Goal: Information Seeking & Learning: Learn about a topic

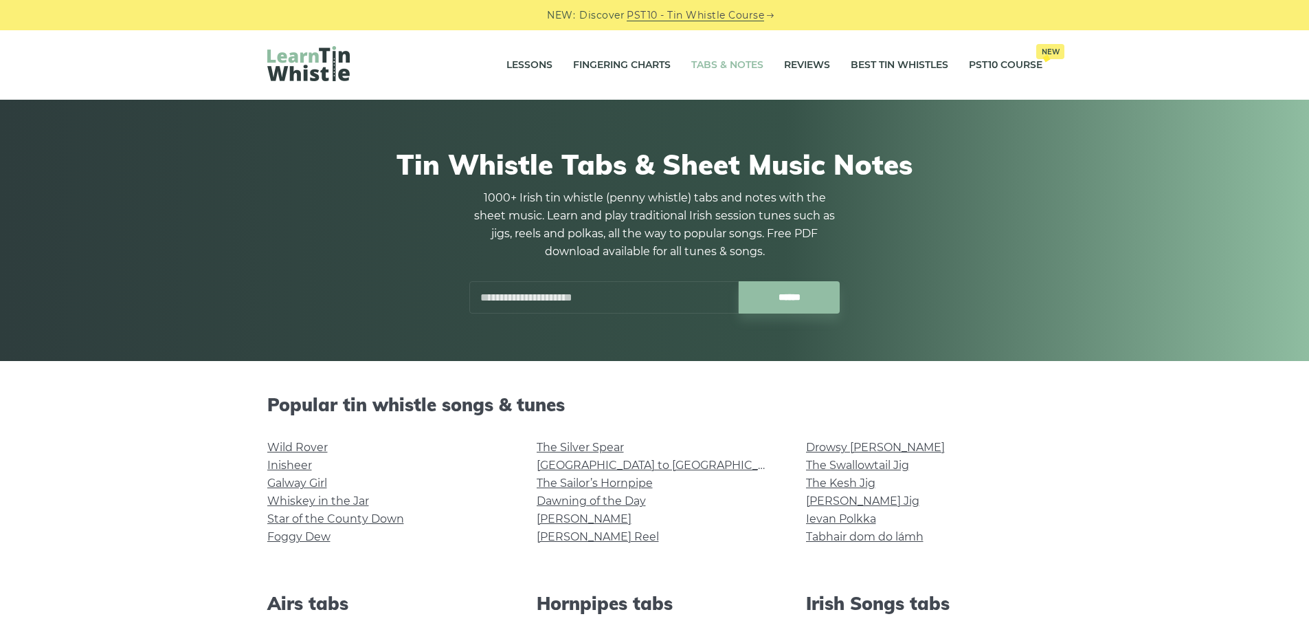
scroll to position [275, 0]
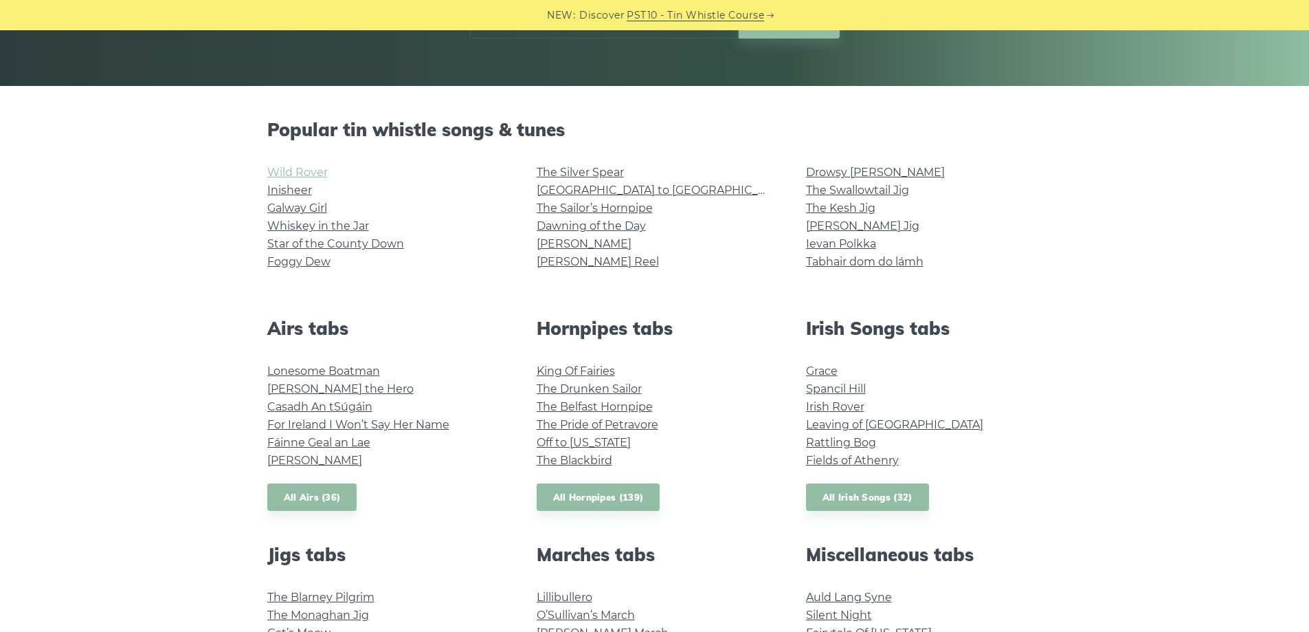
click at [307, 166] on link "Wild Rover" at bounding box center [297, 172] width 60 height 13
click at [283, 262] on link "Foggy Dew" at bounding box center [298, 261] width 63 height 13
click at [835, 370] on link "Grace" at bounding box center [822, 370] width 32 height 13
click at [842, 173] on link "Drowsy [PERSON_NAME]" at bounding box center [875, 172] width 139 height 13
click at [569, 268] on li "[PERSON_NAME] Reel" at bounding box center [655, 262] width 236 height 18
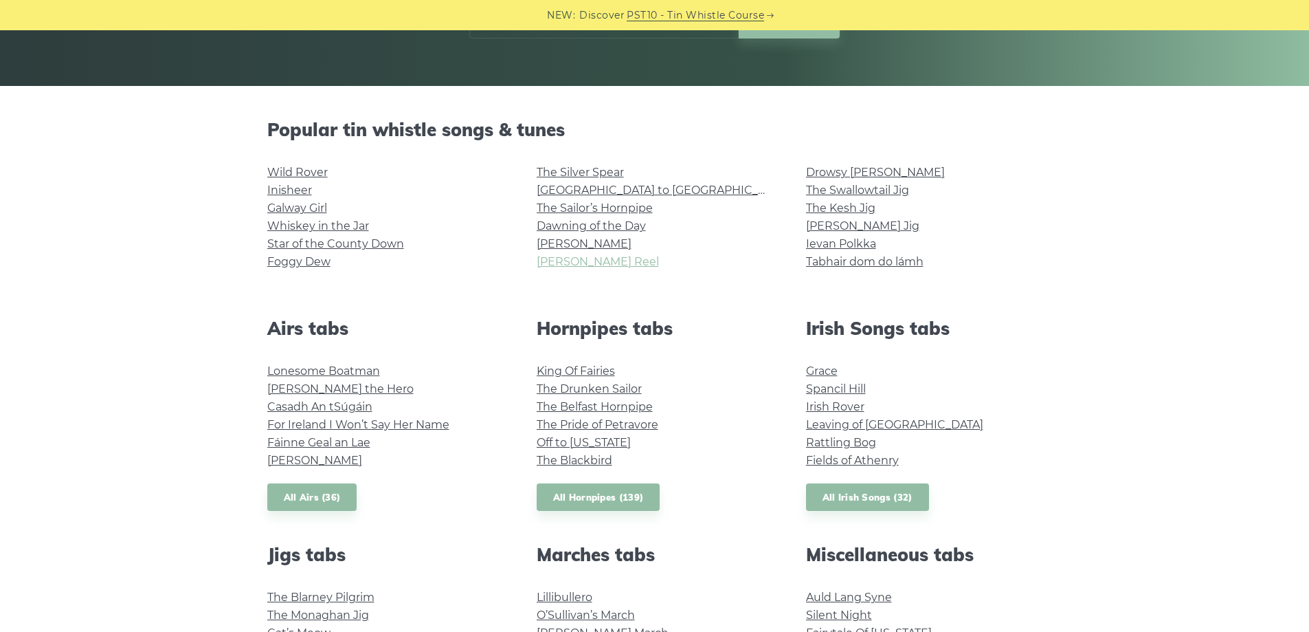
click at [550, 260] on link "[PERSON_NAME] Reel" at bounding box center [598, 261] width 122 height 13
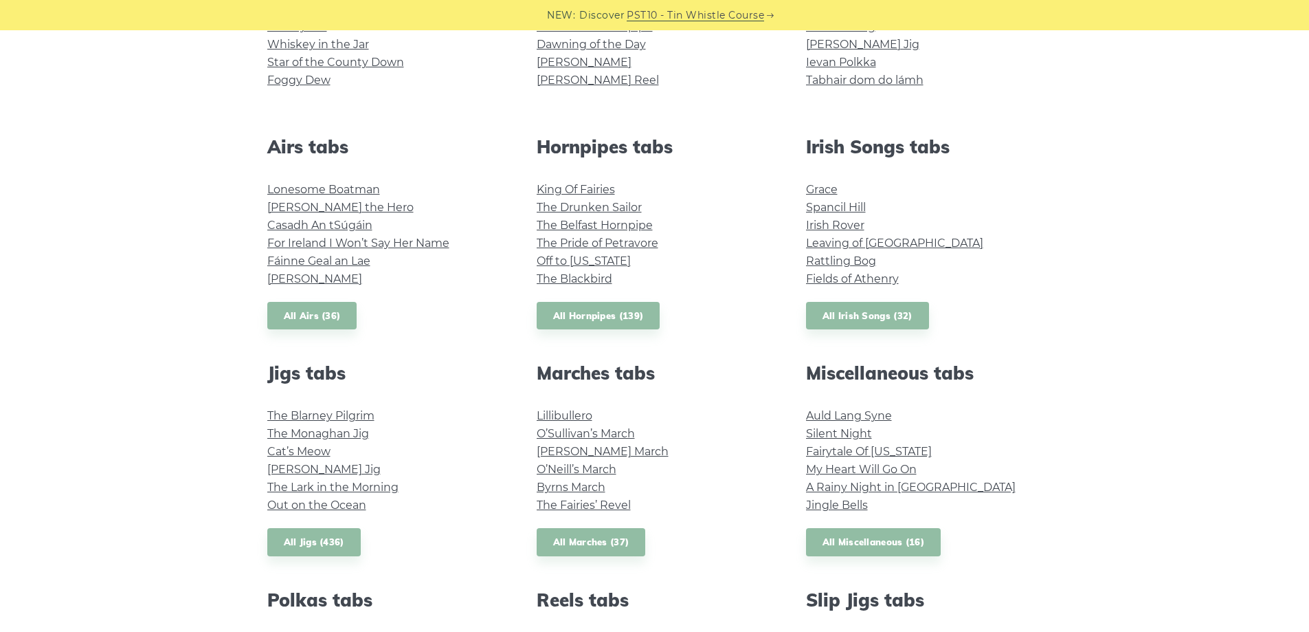
scroll to position [481, 0]
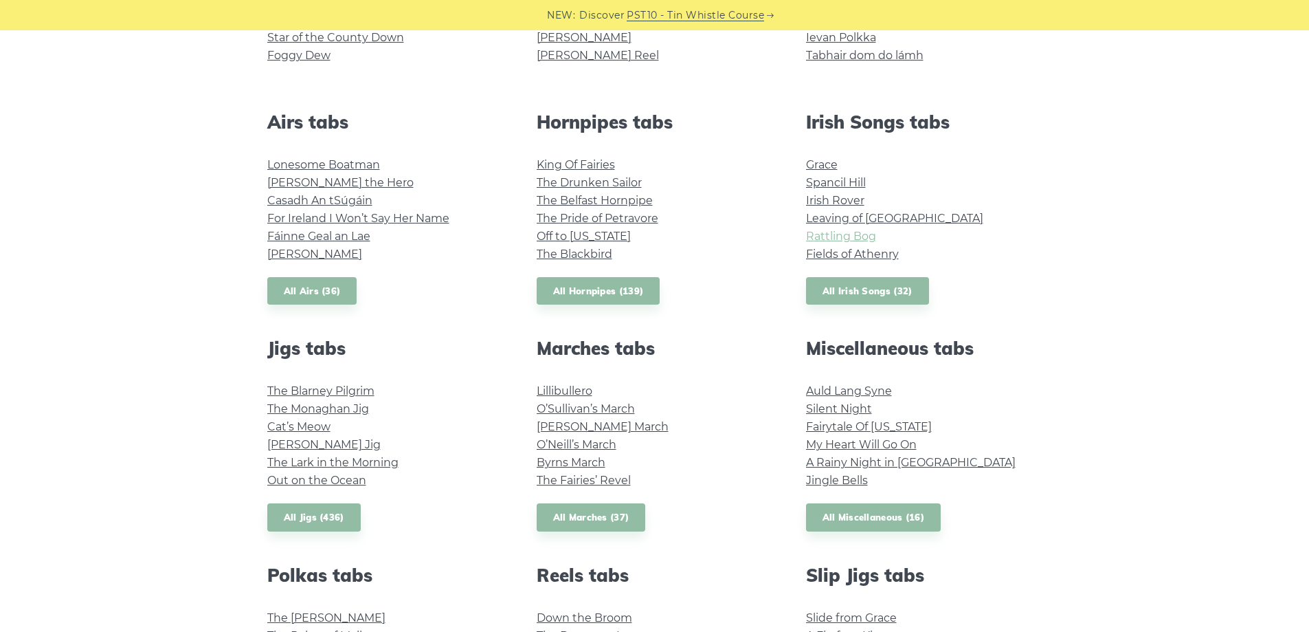
click at [838, 231] on link "Rattling Bog" at bounding box center [841, 236] width 70 height 13
click at [859, 425] on link "Fairytale Of [US_STATE]" at bounding box center [869, 426] width 126 height 13
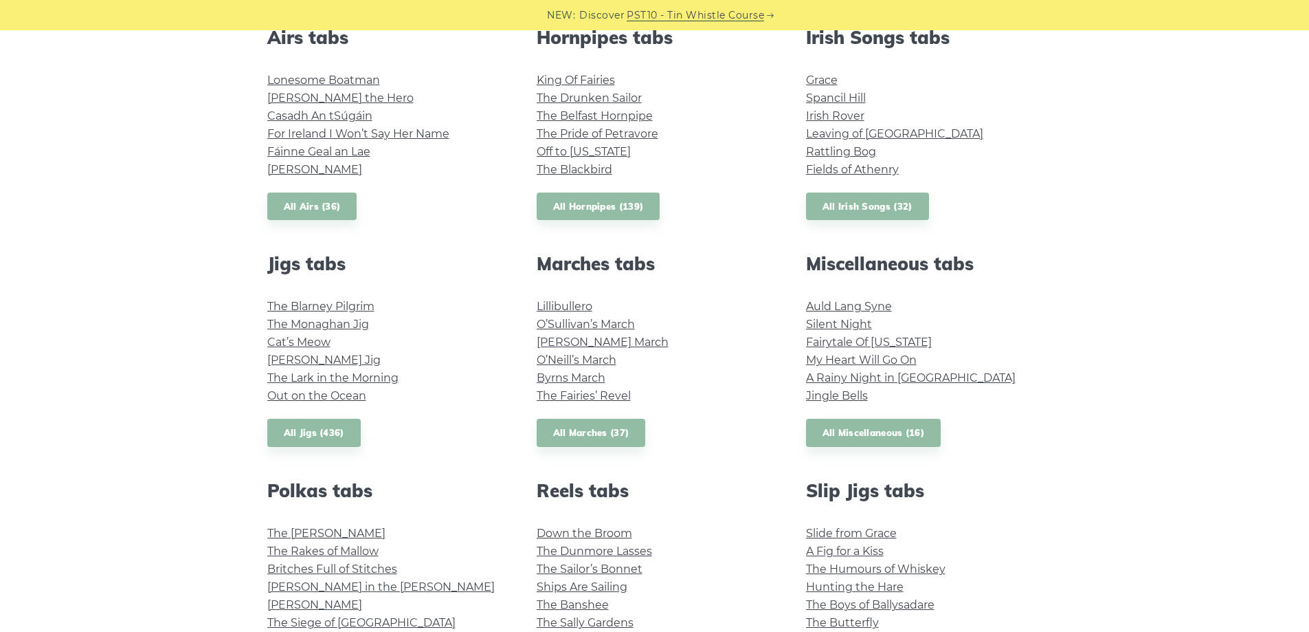
scroll to position [412, 0]
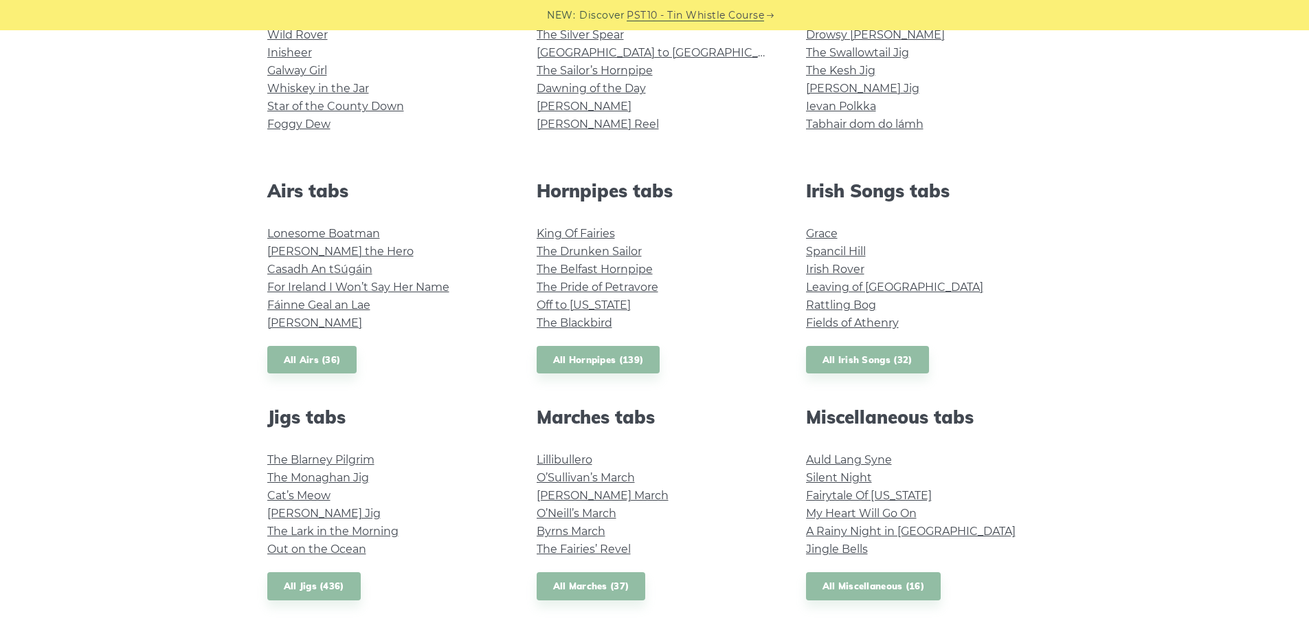
click at [825, 241] on li "Grace" at bounding box center [924, 234] width 236 height 18
click at [827, 243] on li "Spancil Hill" at bounding box center [924, 252] width 236 height 18
click at [833, 322] on link "Fields of Athenry" at bounding box center [852, 322] width 93 height 13
click at [845, 266] on link "Irish Rover" at bounding box center [835, 269] width 58 height 13
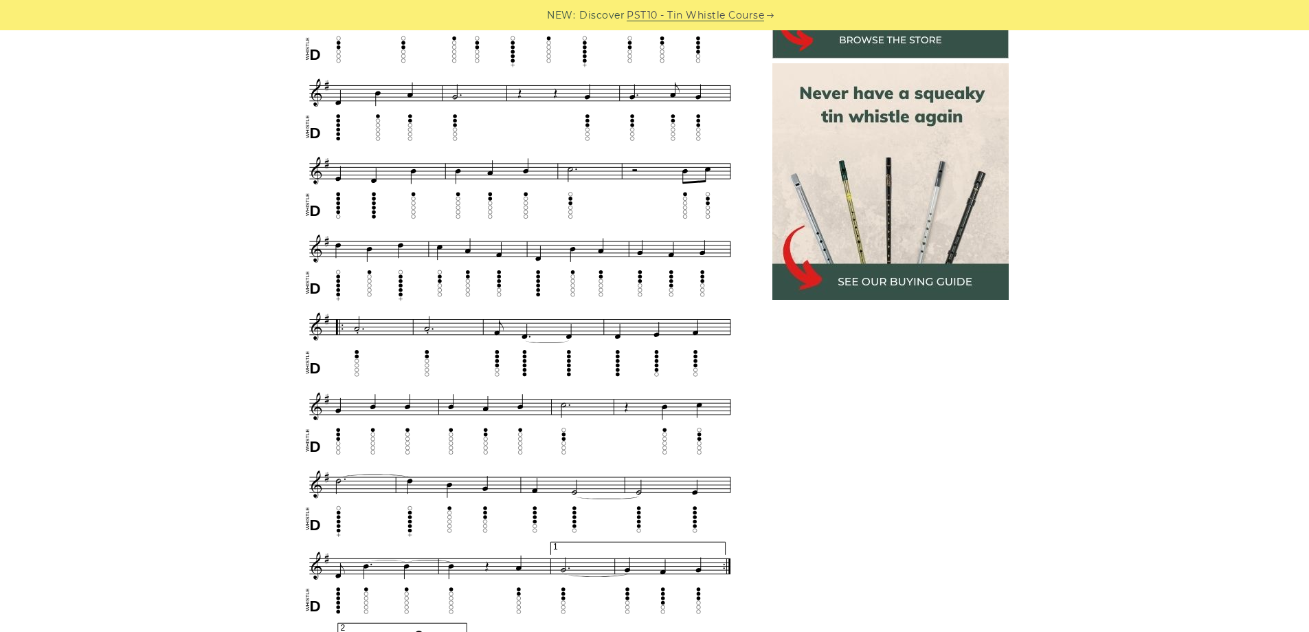
scroll to position [619, 0]
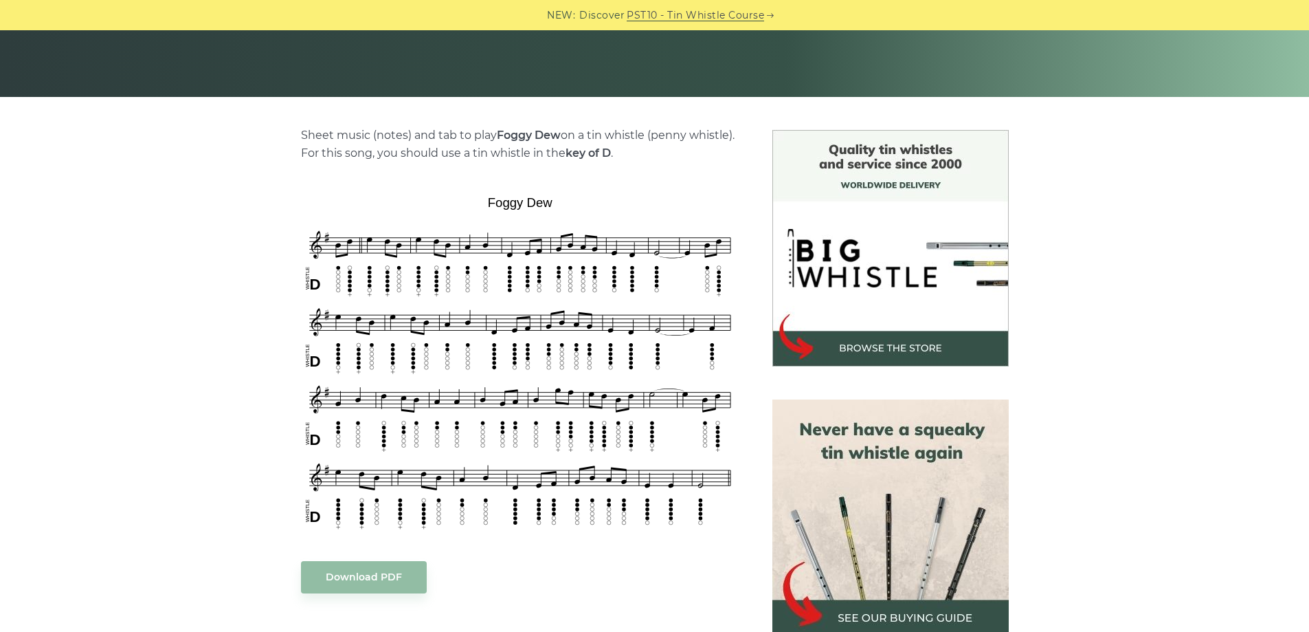
scroll to position [344, 0]
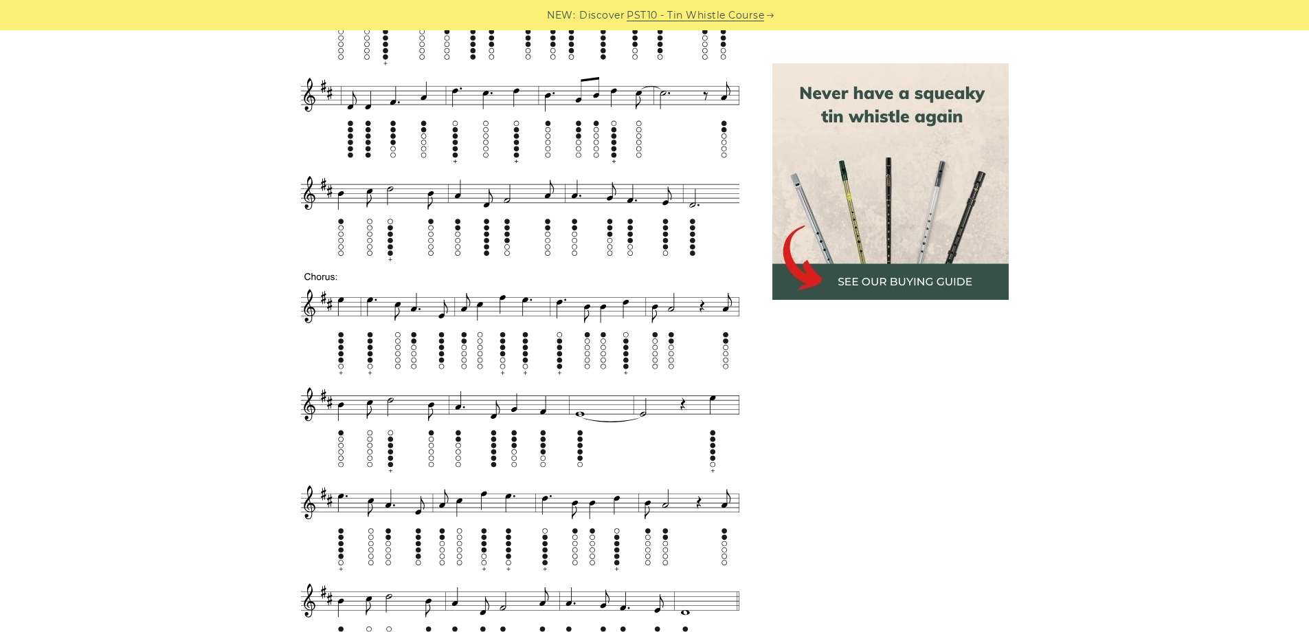
scroll to position [756, 0]
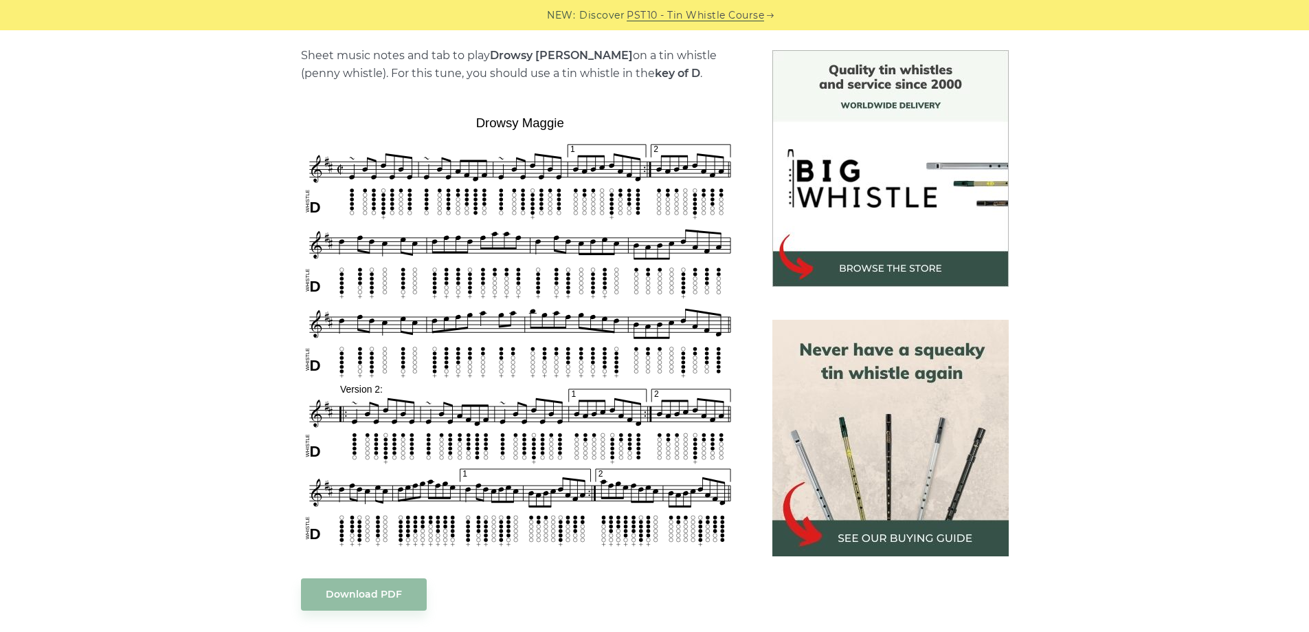
scroll to position [687, 0]
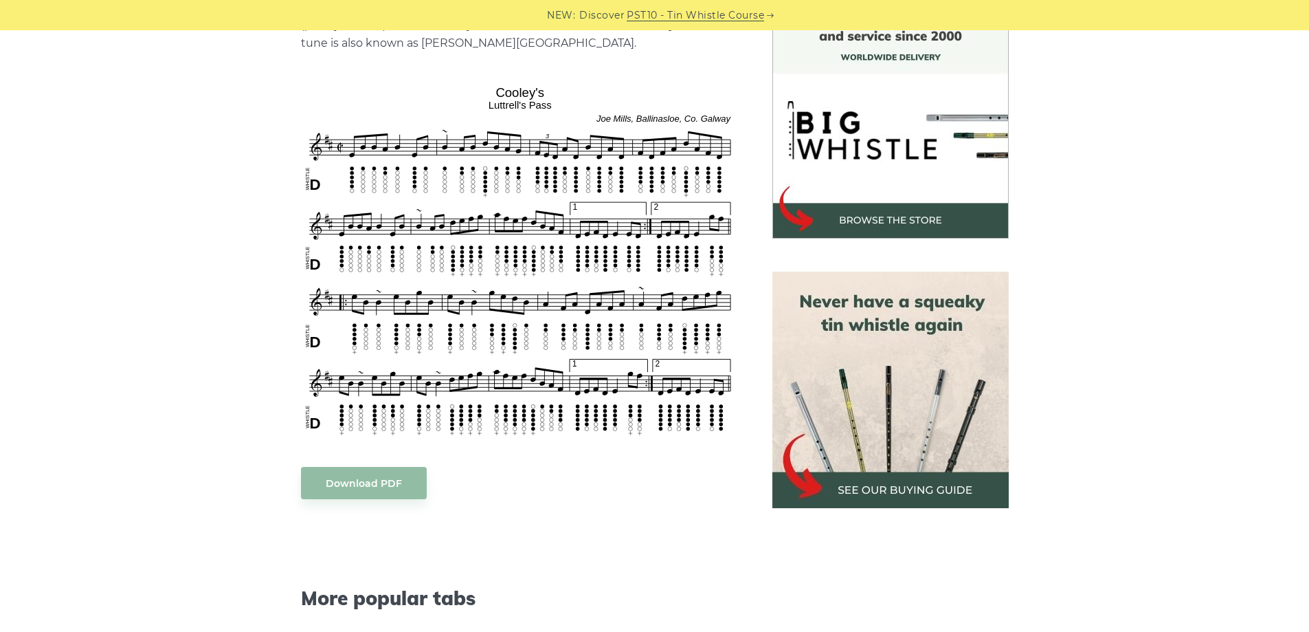
scroll to position [412, 0]
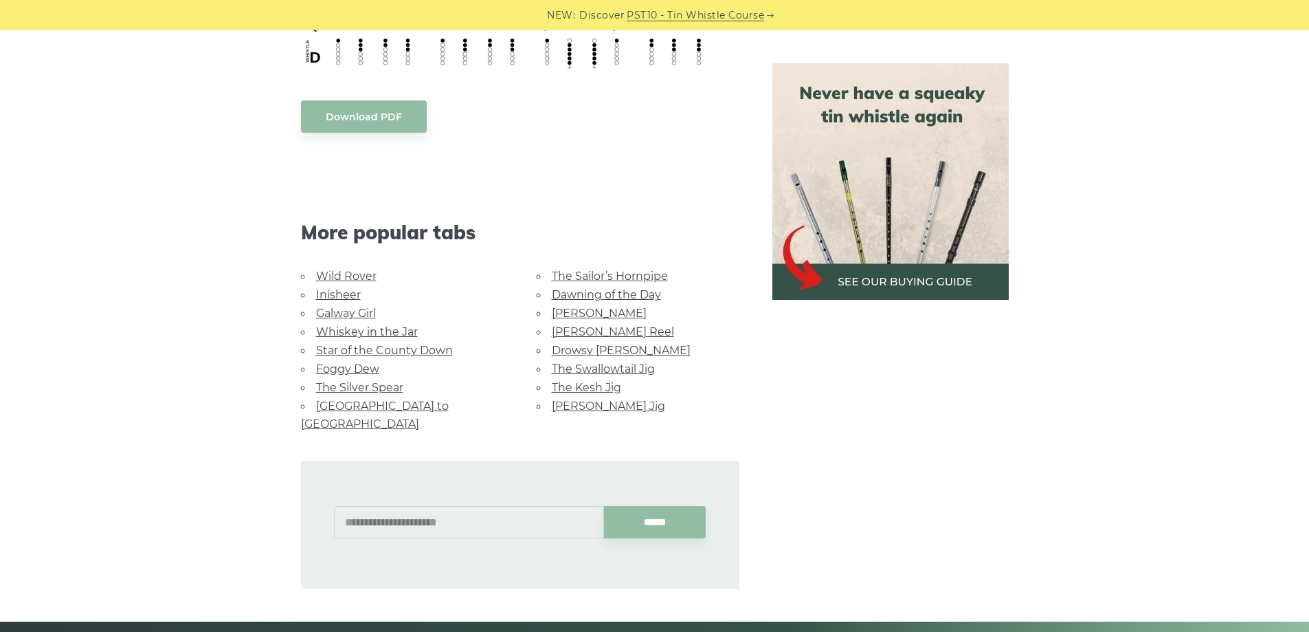
scroll to position [756, 0]
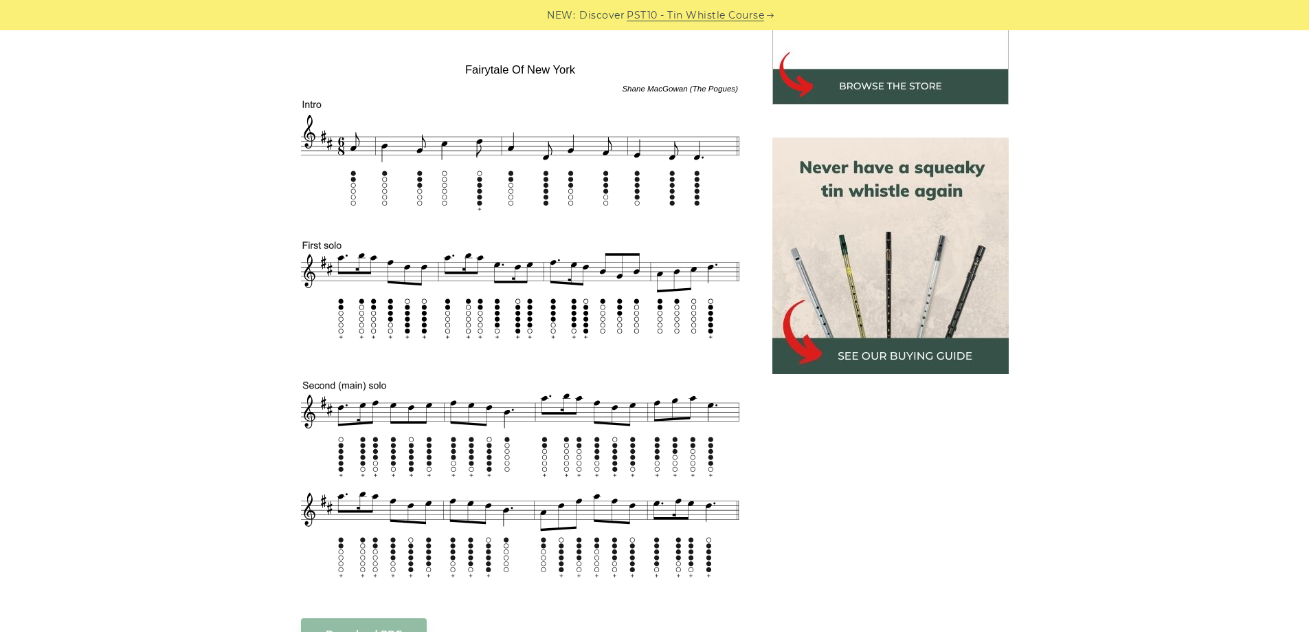
scroll to position [619, 0]
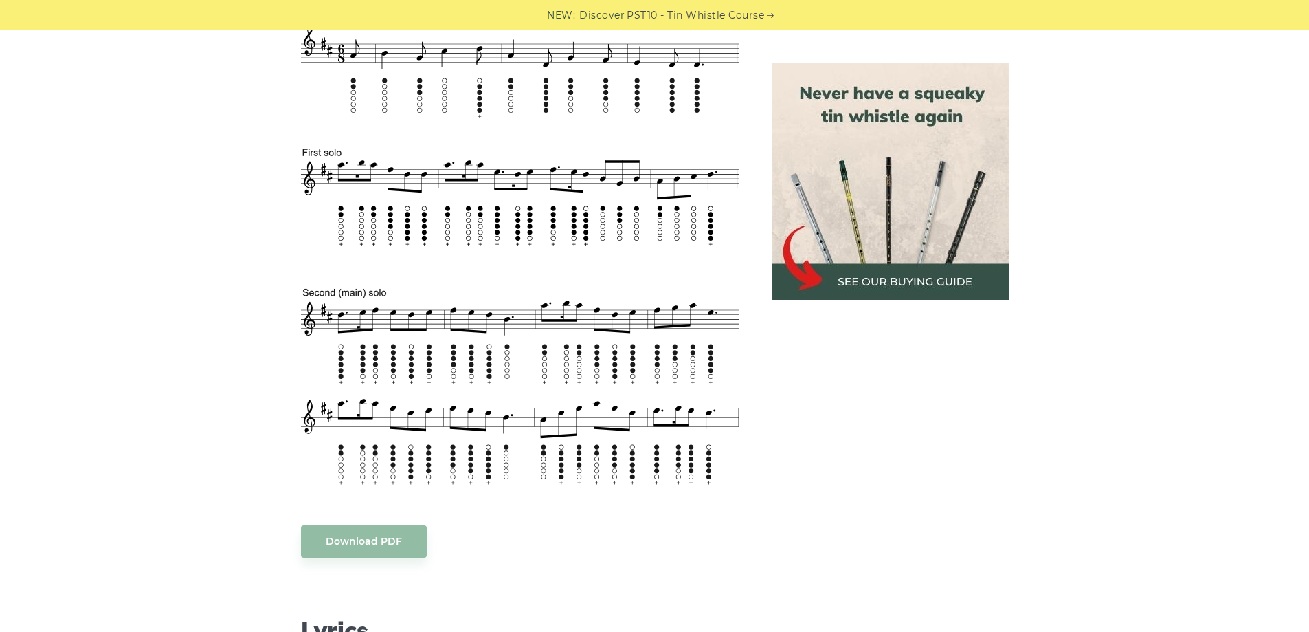
drag, startPoint x: 1092, startPoint y: 346, endPoint x: 1070, endPoint y: 341, distance: 22.7
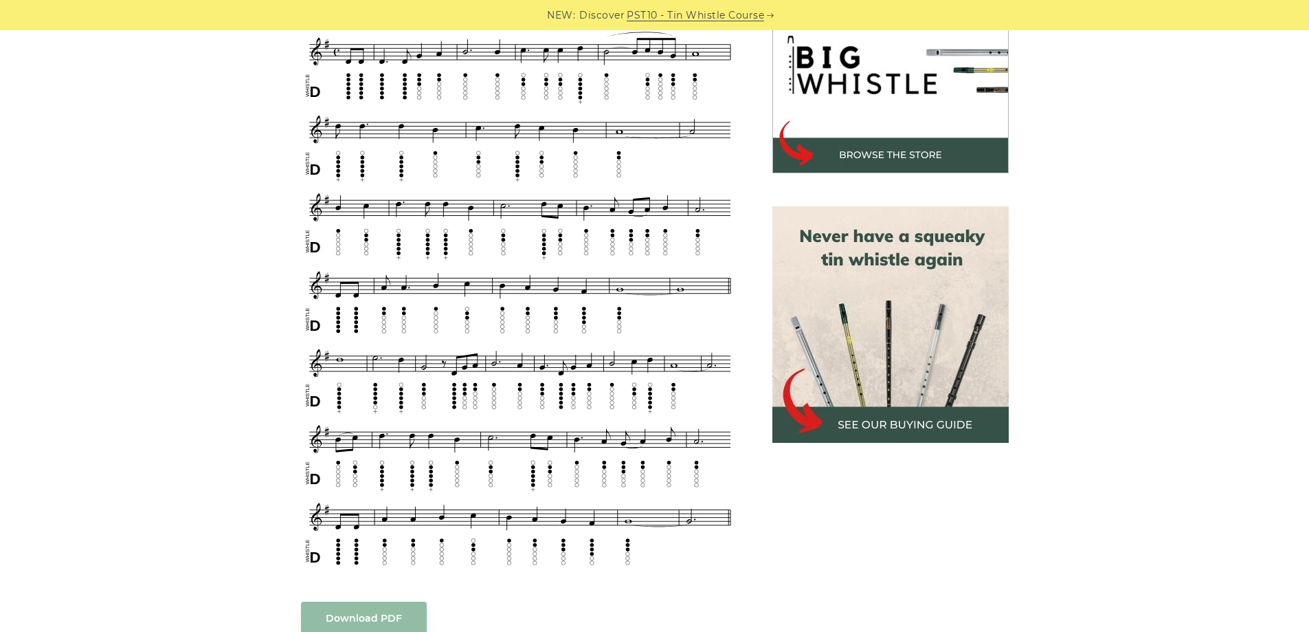
scroll to position [481, 0]
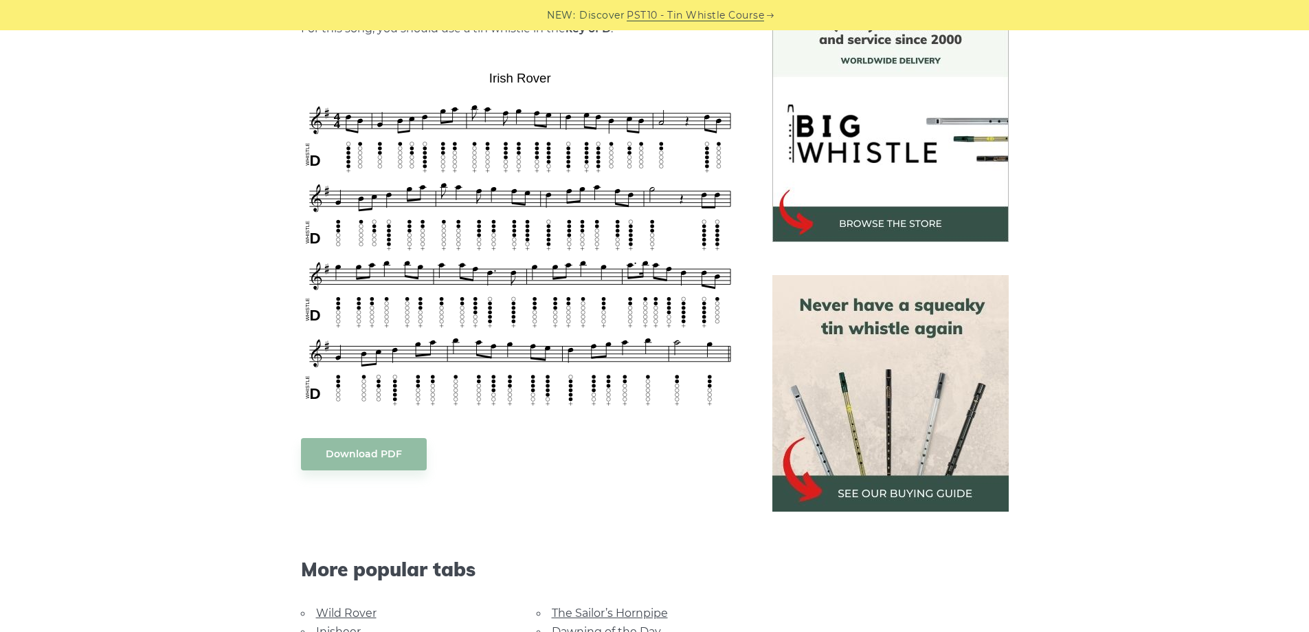
scroll to position [412, 0]
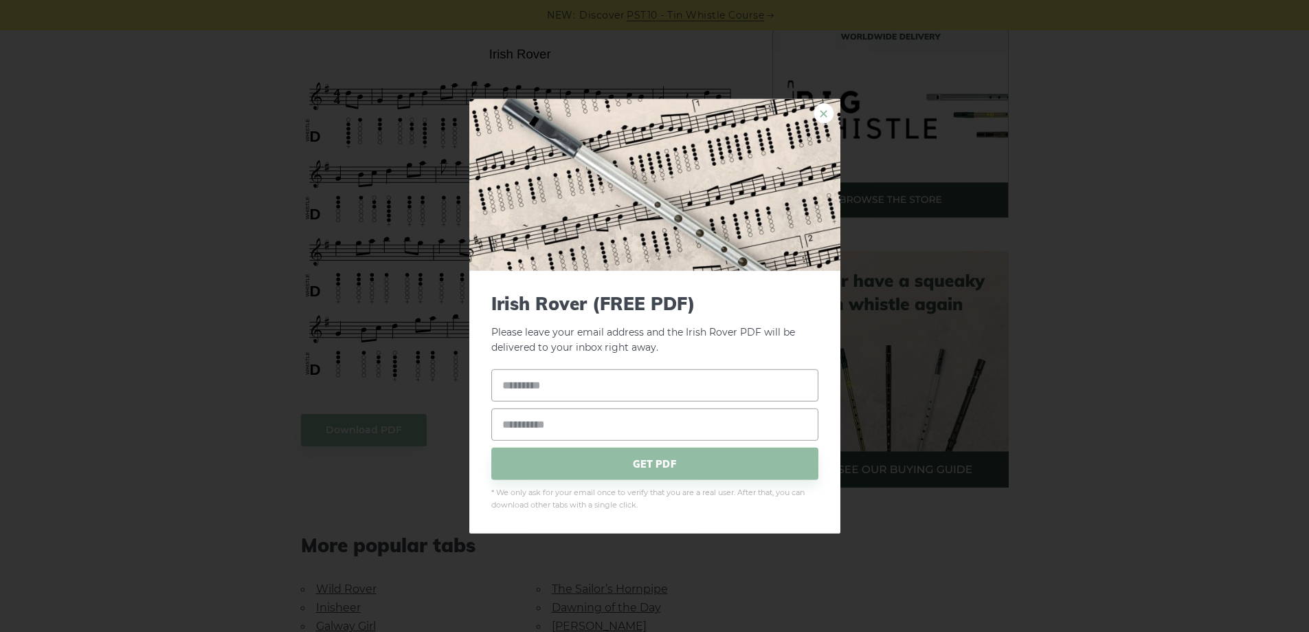
click at [827, 113] on link "×" at bounding box center [824, 112] width 21 height 21
